Goal: Information Seeking & Learning: Learn about a topic

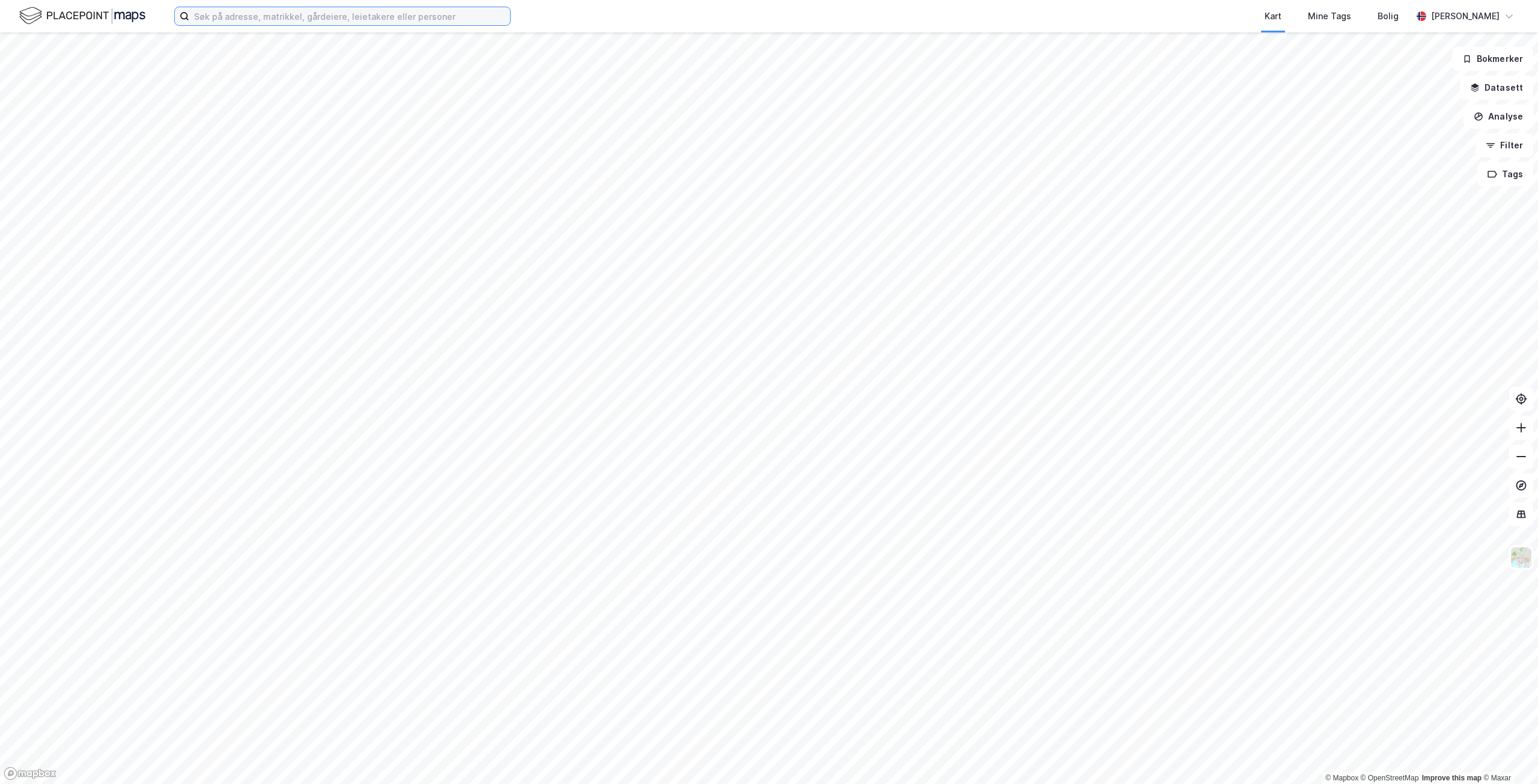
click at [311, 16] on input at bounding box center [349, 17] width 321 height 18
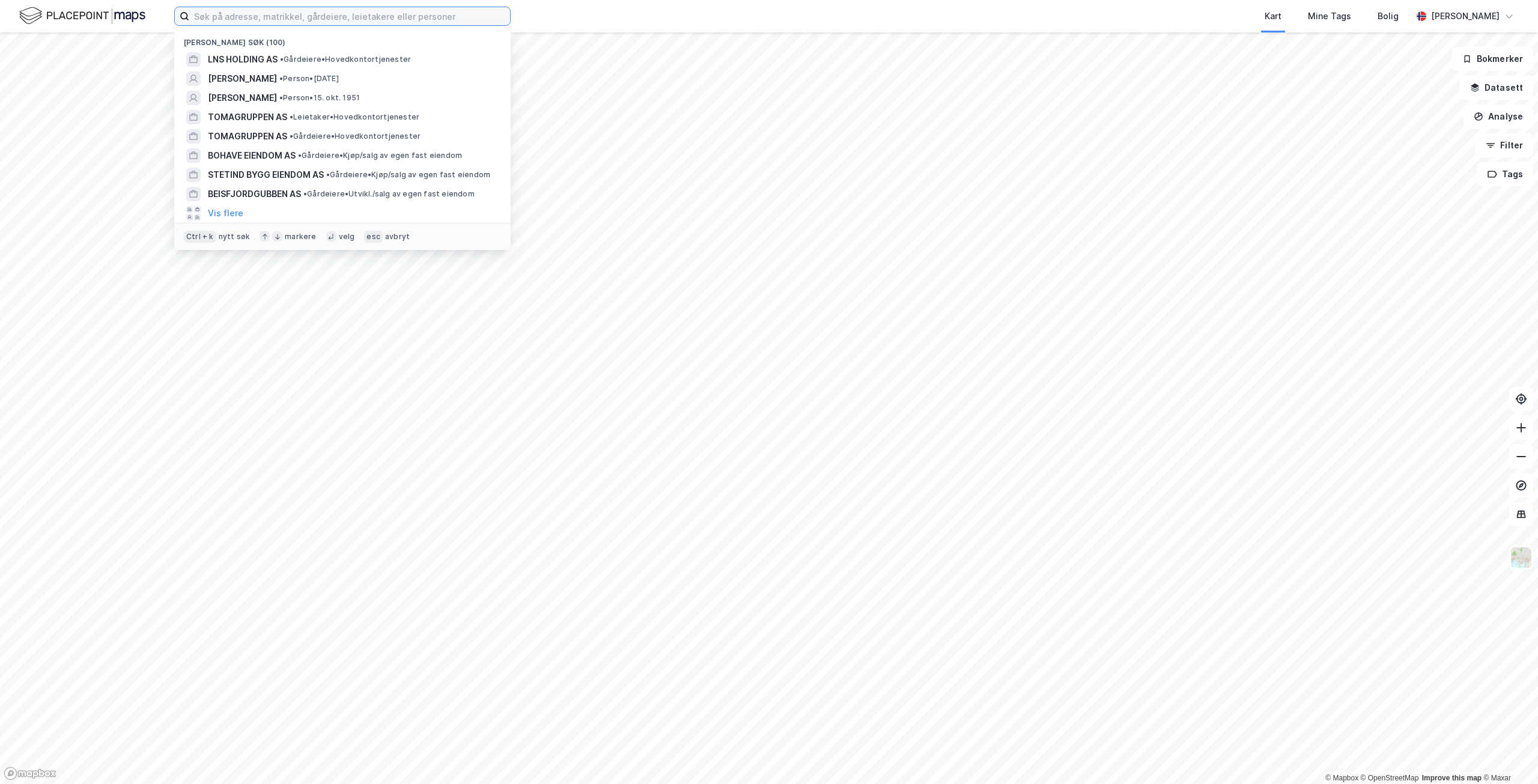
click at [318, 16] on input at bounding box center [349, 17] width 321 height 18
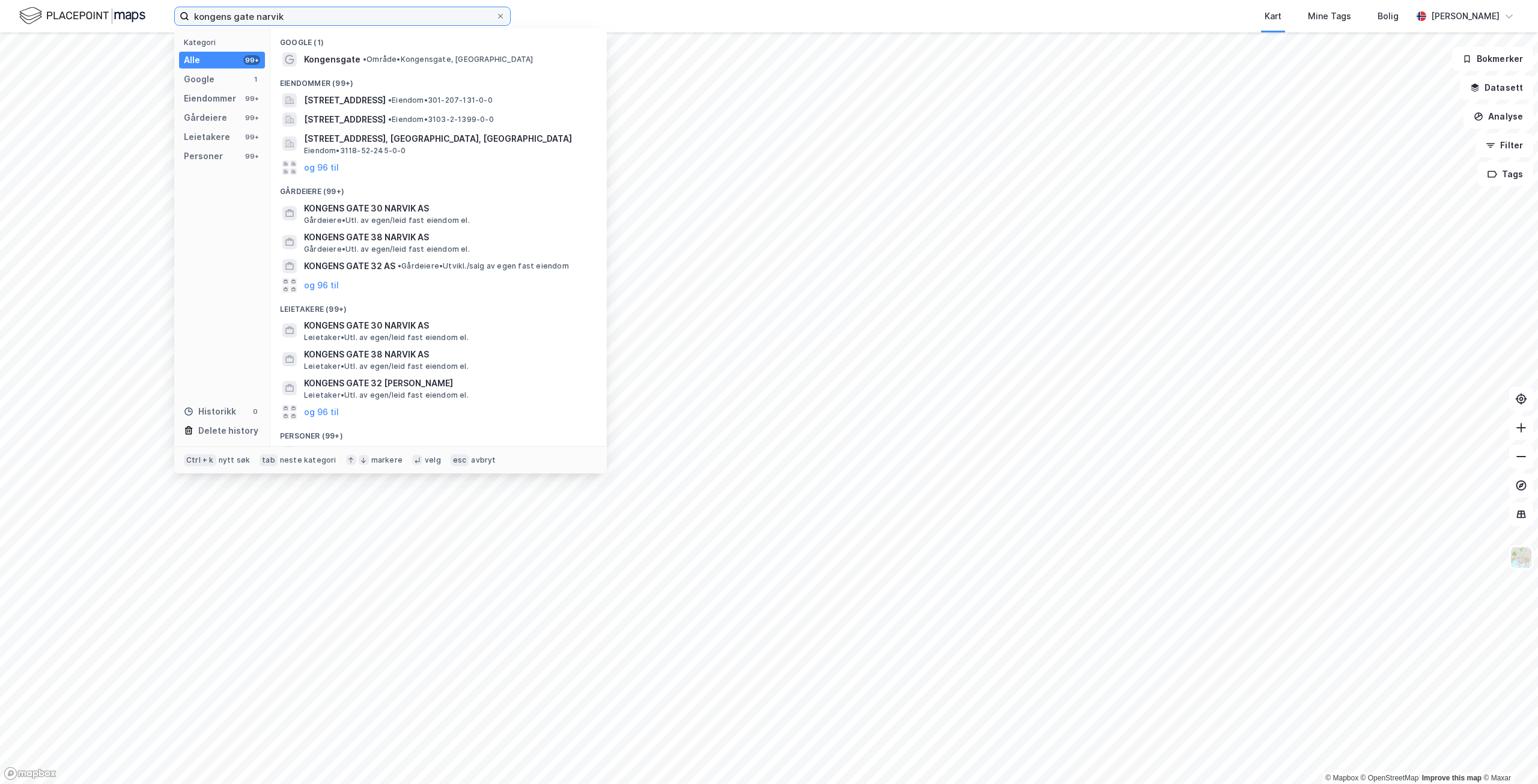
type input "kongens gate narvik"
click at [350, 61] on span "Kongensgate" at bounding box center [332, 59] width 56 height 14
